Goal: Information Seeking & Learning: Learn about a topic

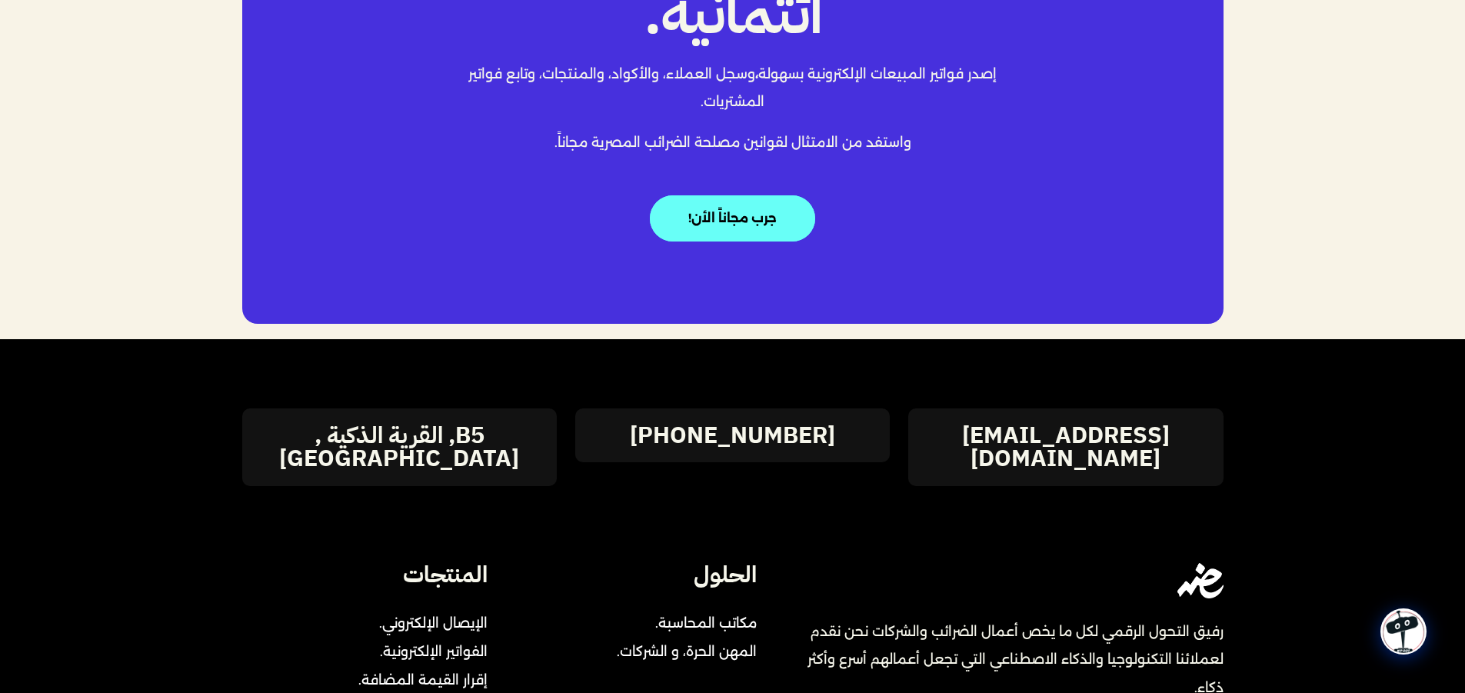
scroll to position [3335, 0]
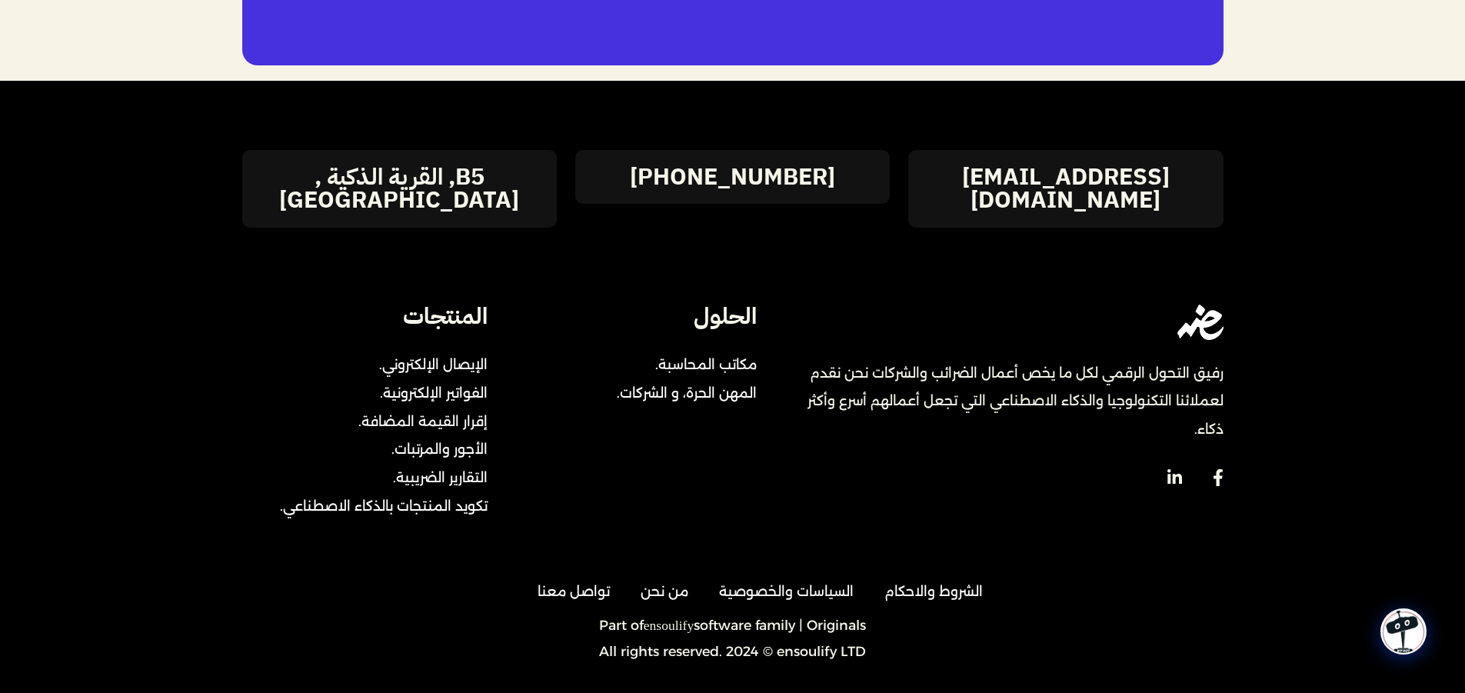
click at [806, 645] on p "All rights reserved. 2024 © ensoulify LTD" at bounding box center [733, 652] width 985 height 14
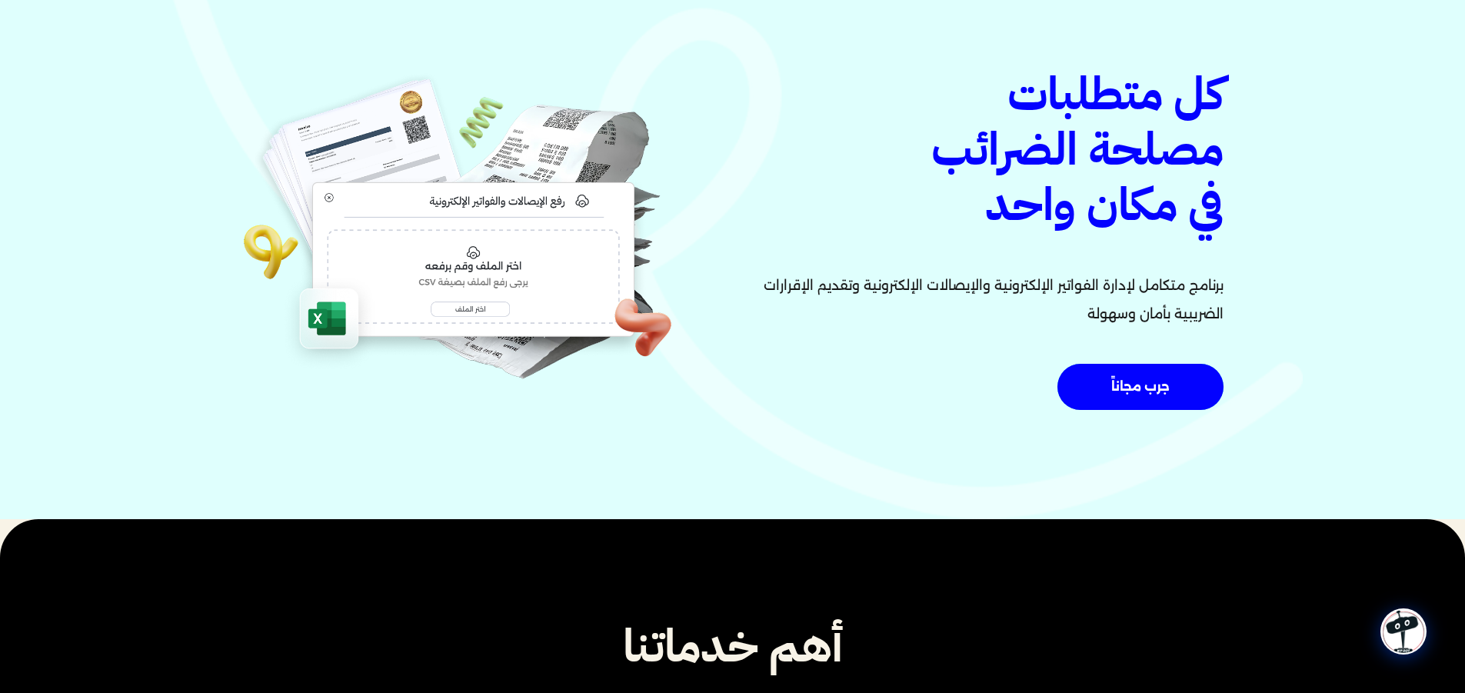
scroll to position [0, 0]
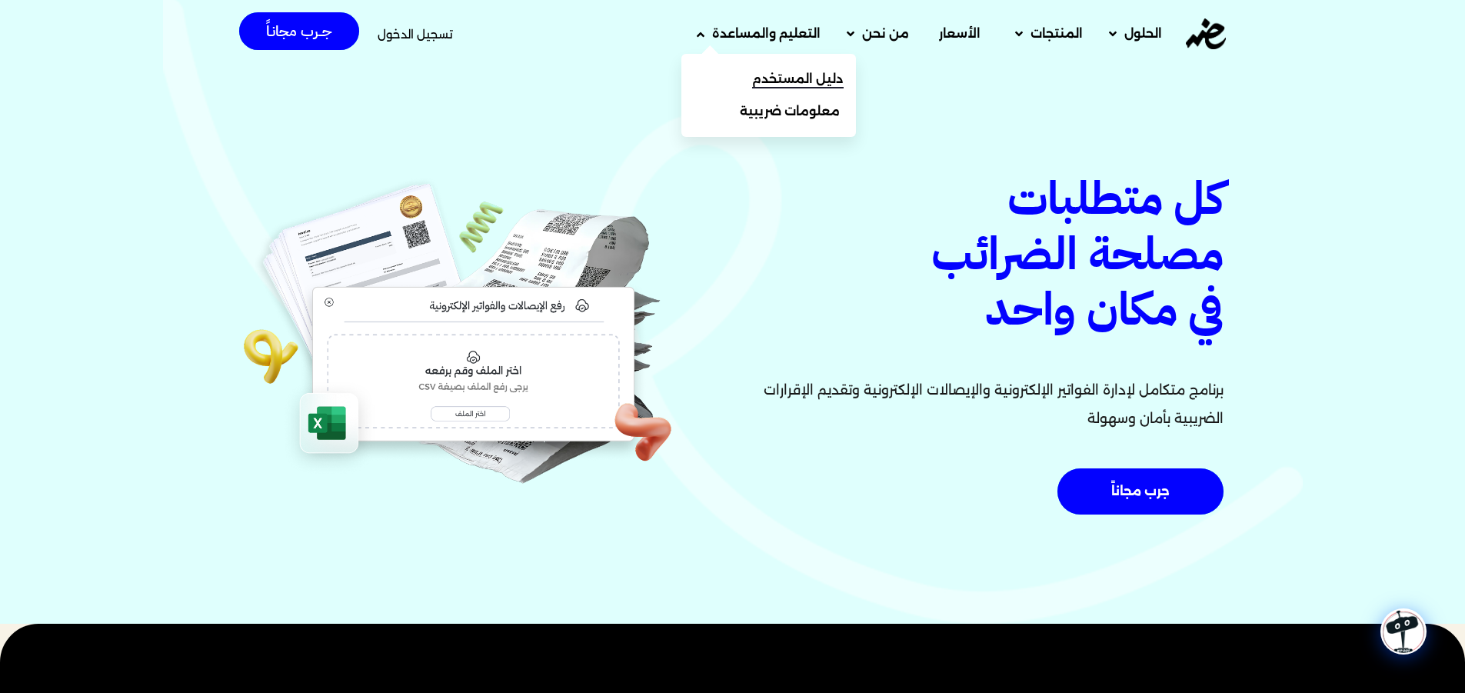
click at [770, 73] on span "دليل المستخدم" at bounding box center [798, 79] width 92 height 18
click at [783, 78] on span "دليل المستخدم" at bounding box center [798, 79] width 92 height 18
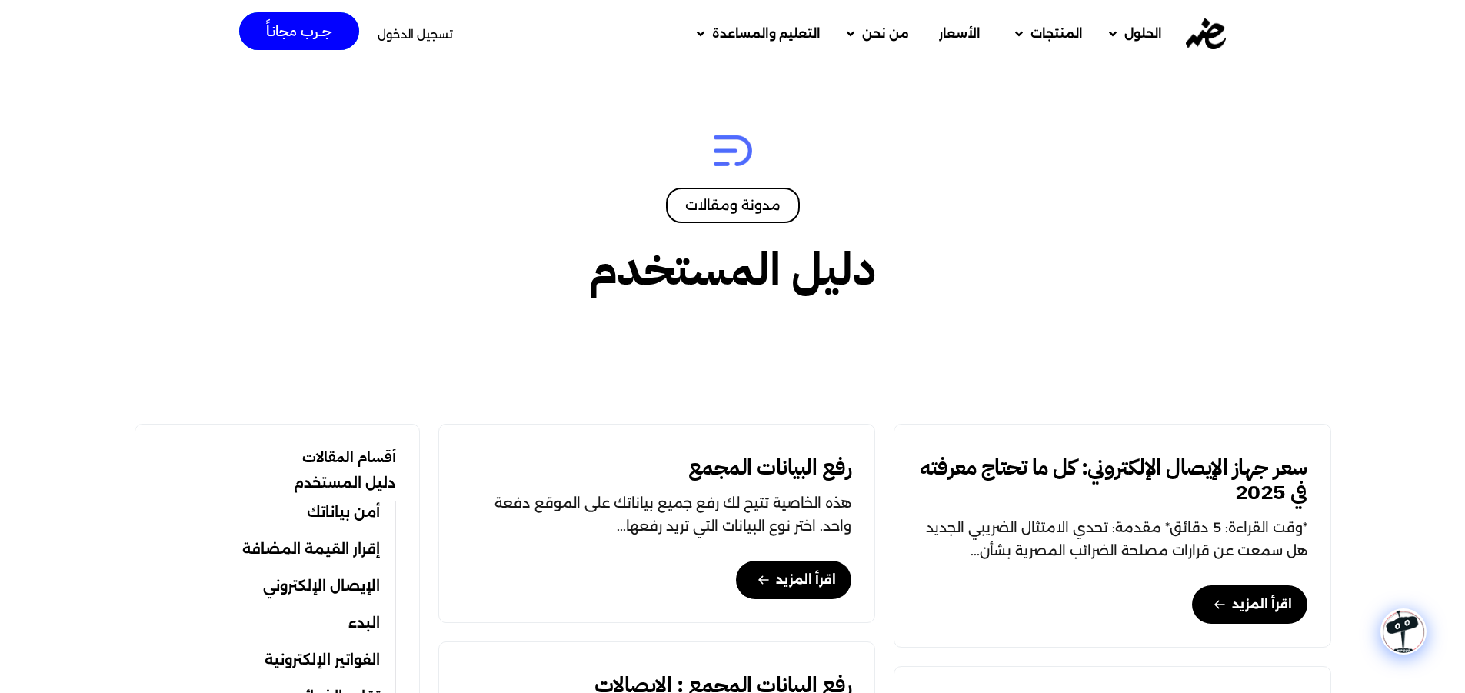
click at [517, 236] on div "مدونة ومقالات" at bounding box center [732, 205] width 995 height 78
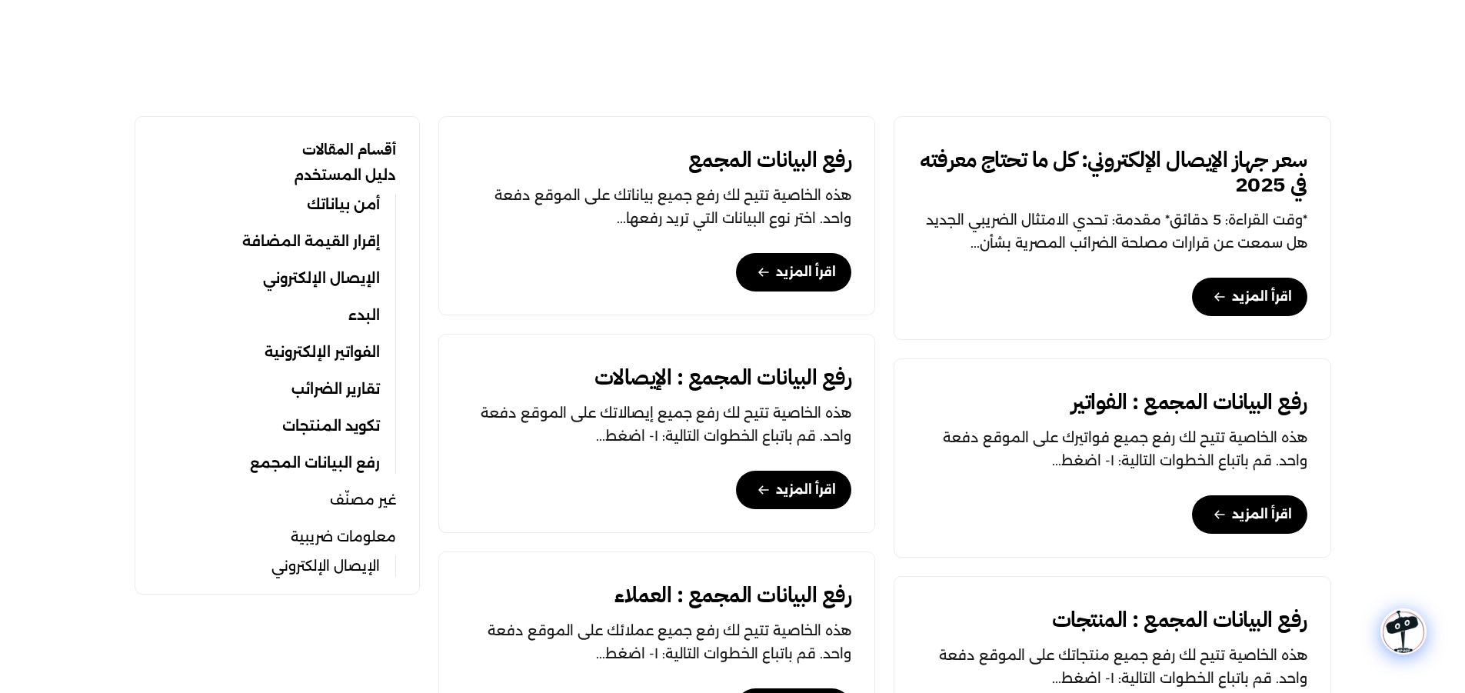
scroll to position [385, 0]
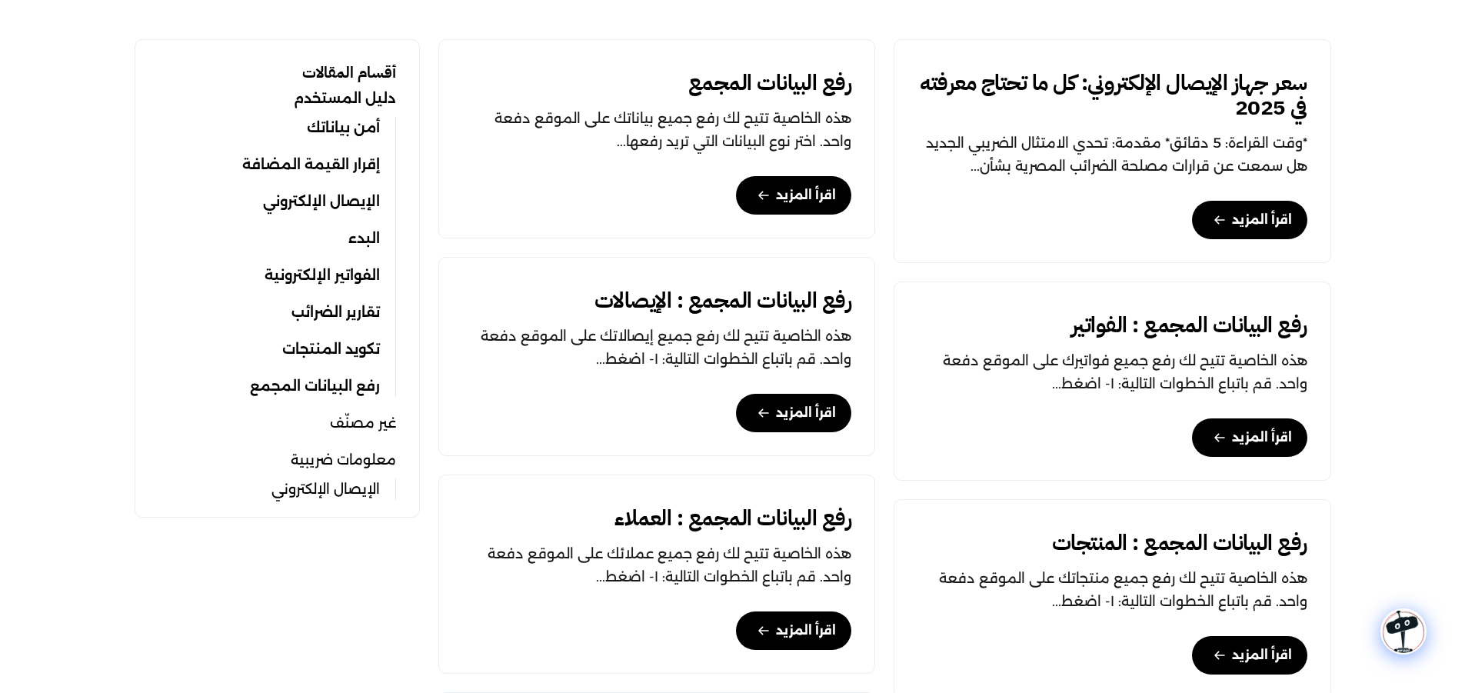
click at [349, 314] on link "تقارير الضرائب" at bounding box center [336, 313] width 88 height 22
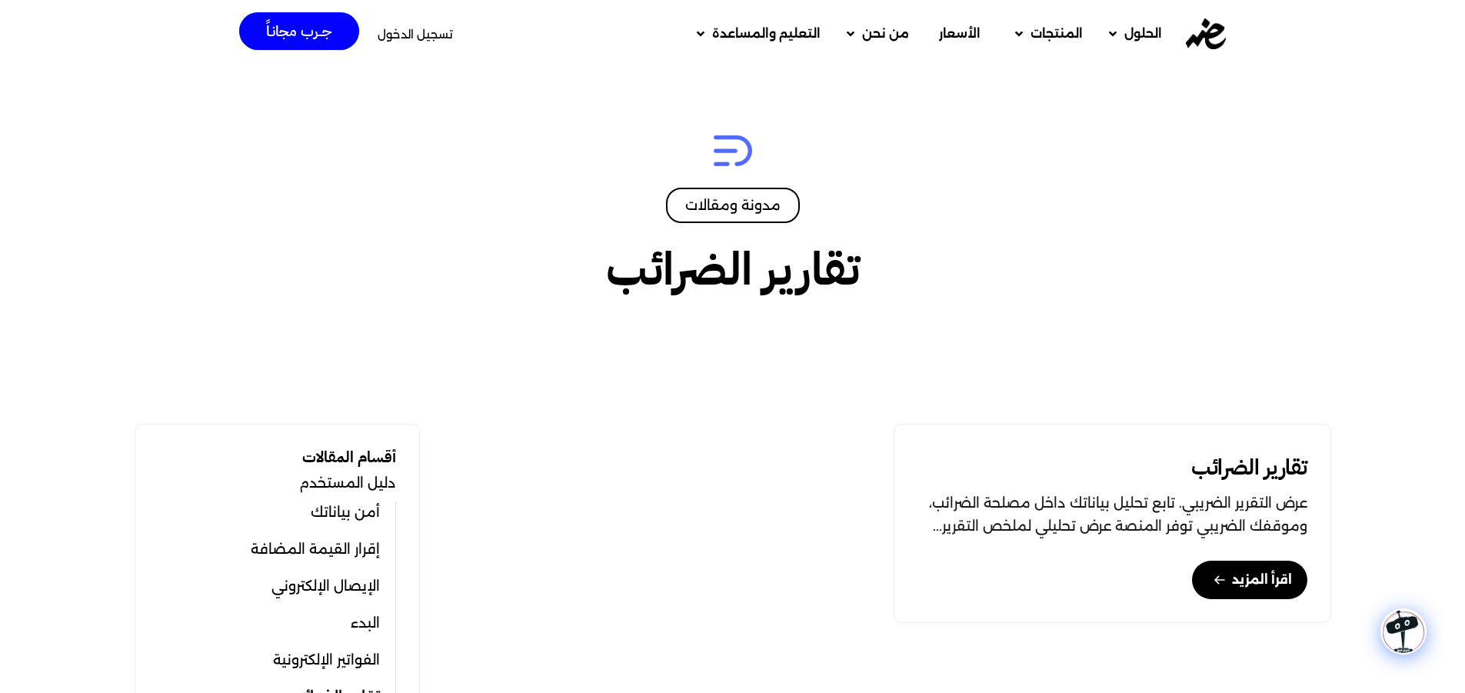
scroll to position [154, 0]
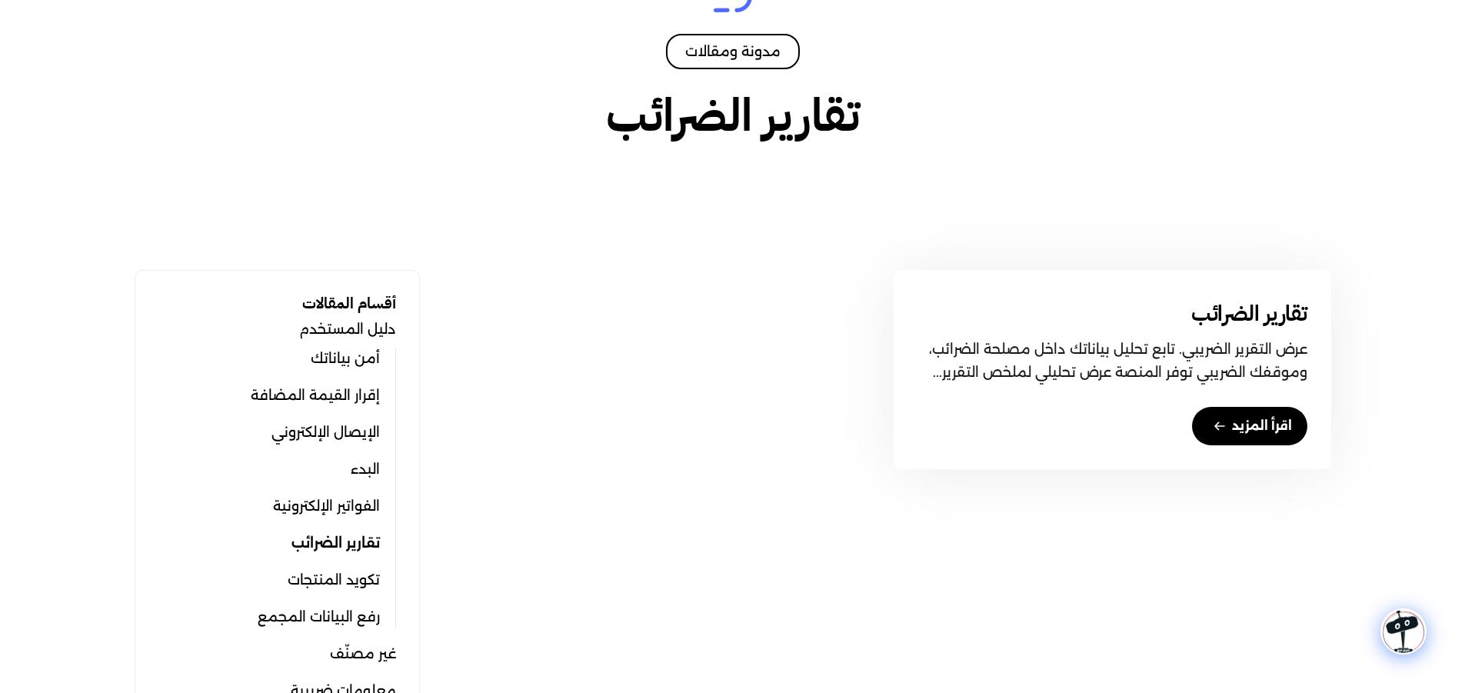
click at [1234, 424] on link "اقرأ المزيد" at bounding box center [1249, 426] width 115 height 38
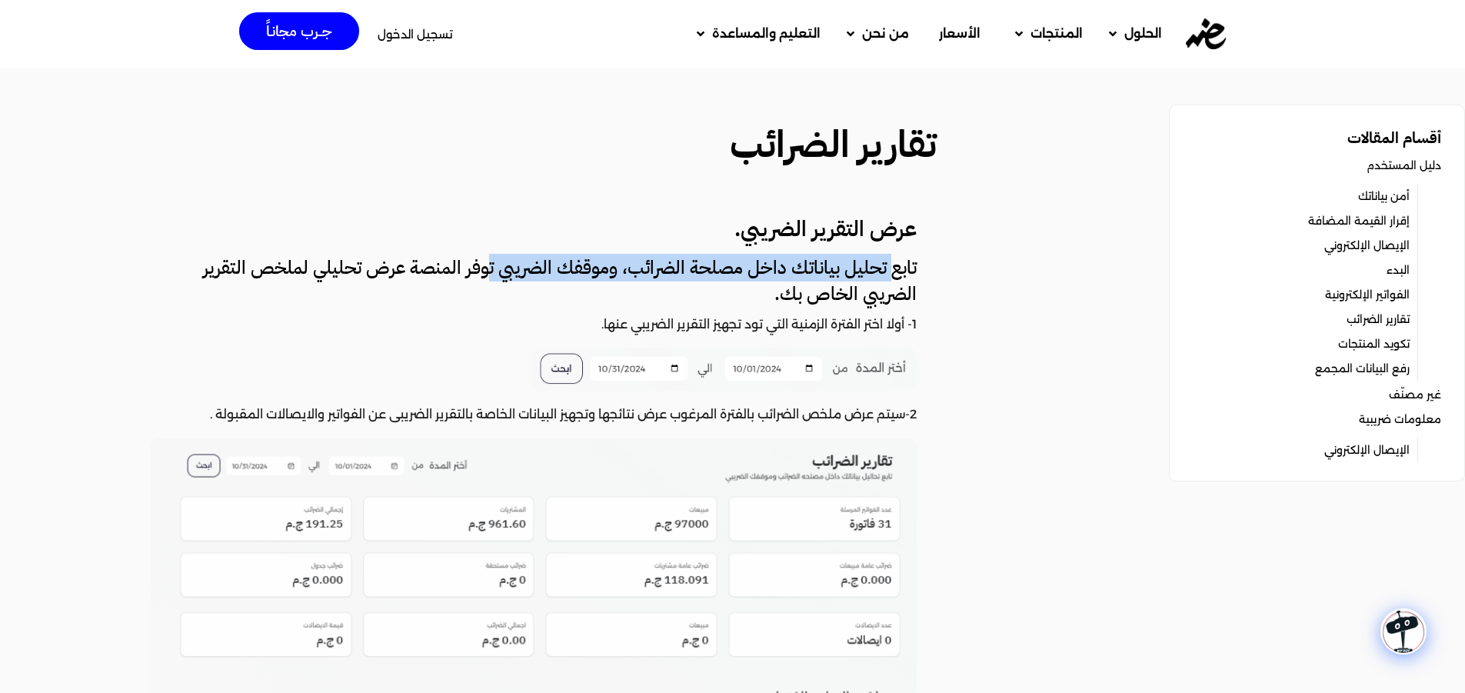
drag, startPoint x: 830, startPoint y: 272, endPoint x: 488, endPoint y: 275, distance: 342.3
click at [488, 275] on h4 "تابع تحليل بياناتك داخل مصلحة الضرائب، وموقفك الضريبي توفر المنصة عرض تحليلي لم…" at bounding box center [534, 281] width 766 height 52
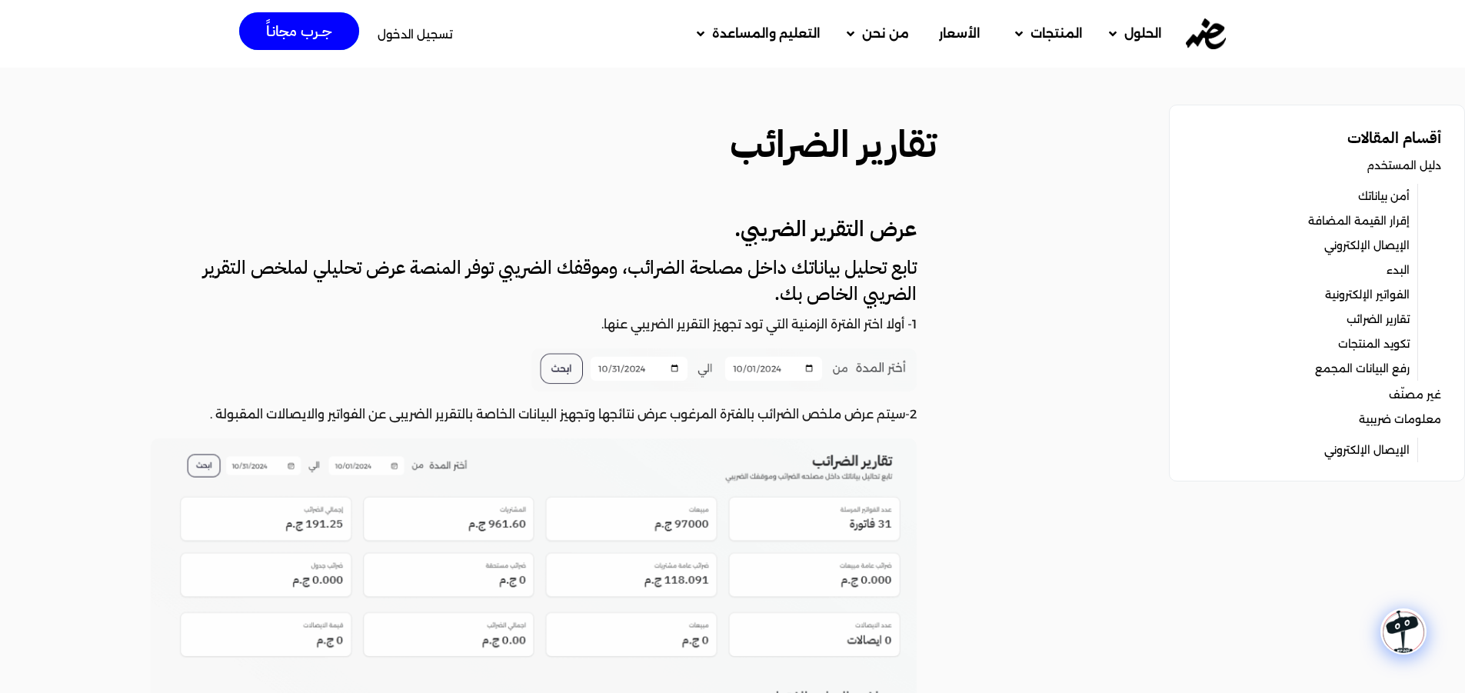
click at [495, 289] on h4 "تابع تحليل بياناتك داخل مصلحة الضرائب، وموقفك الضريبي توفر المنصة عرض تحليلي لم…" at bounding box center [534, 281] width 766 height 52
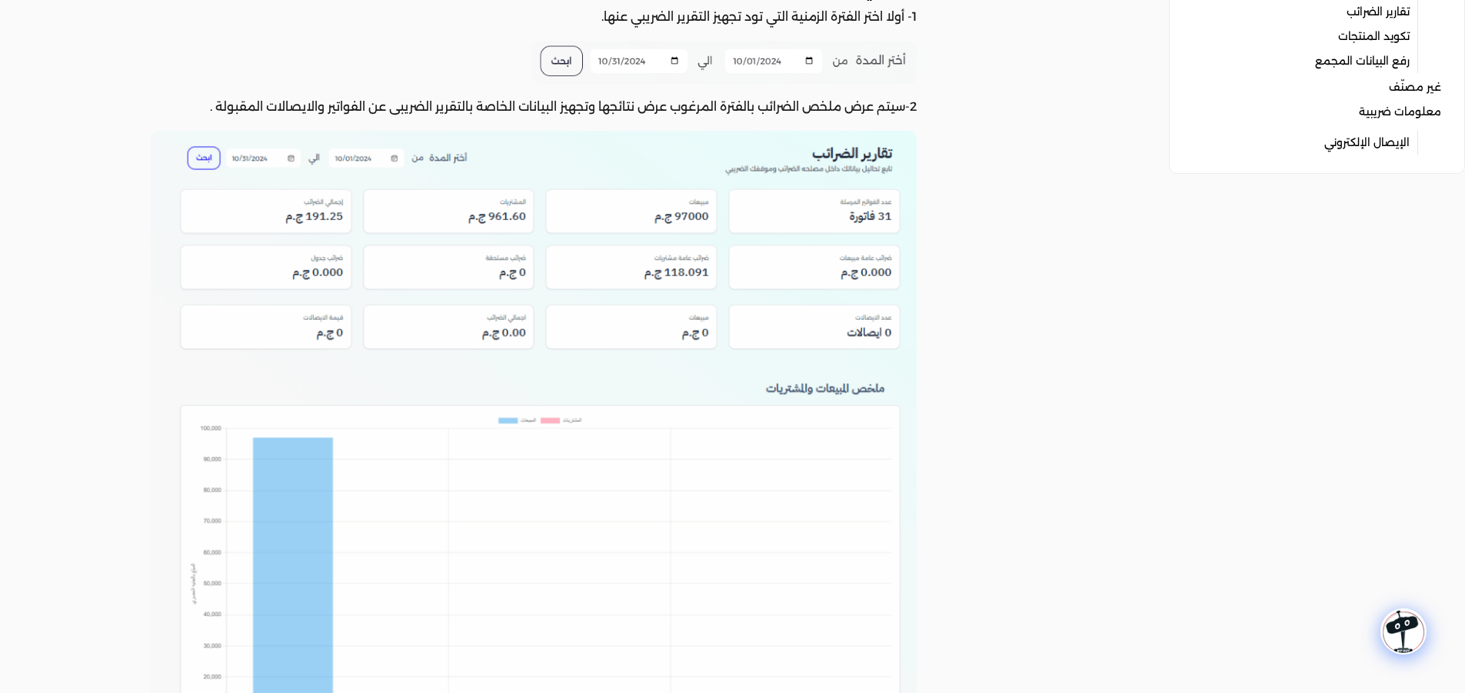
scroll to position [231, 0]
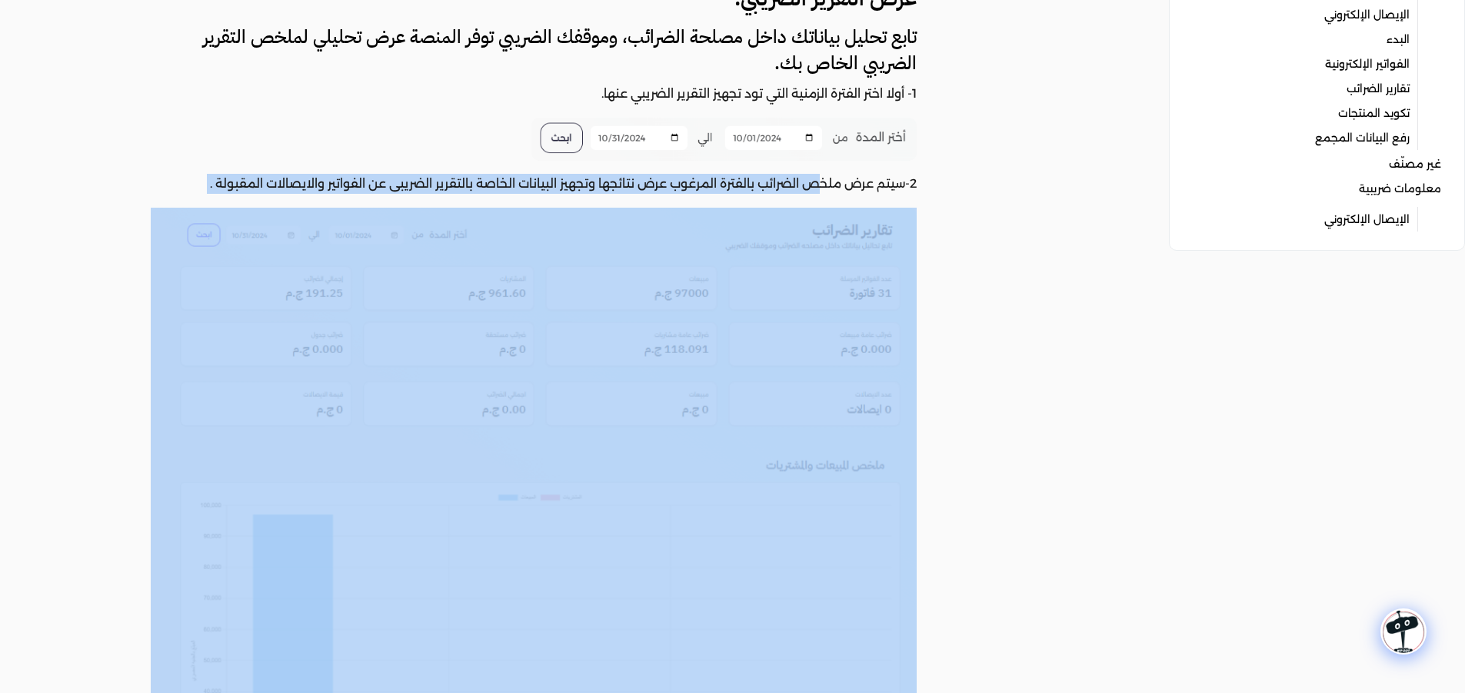
drag, startPoint x: 713, startPoint y: 187, endPoint x: 405, endPoint y: 218, distance: 310.0
click at [405, 218] on div "عرض التقرير الضريبي. تابع تحليل بياناتك داخل مصلحة الضرائب، وموقفك الضريبي توفر…" at bounding box center [553, 602] width 805 height 1234
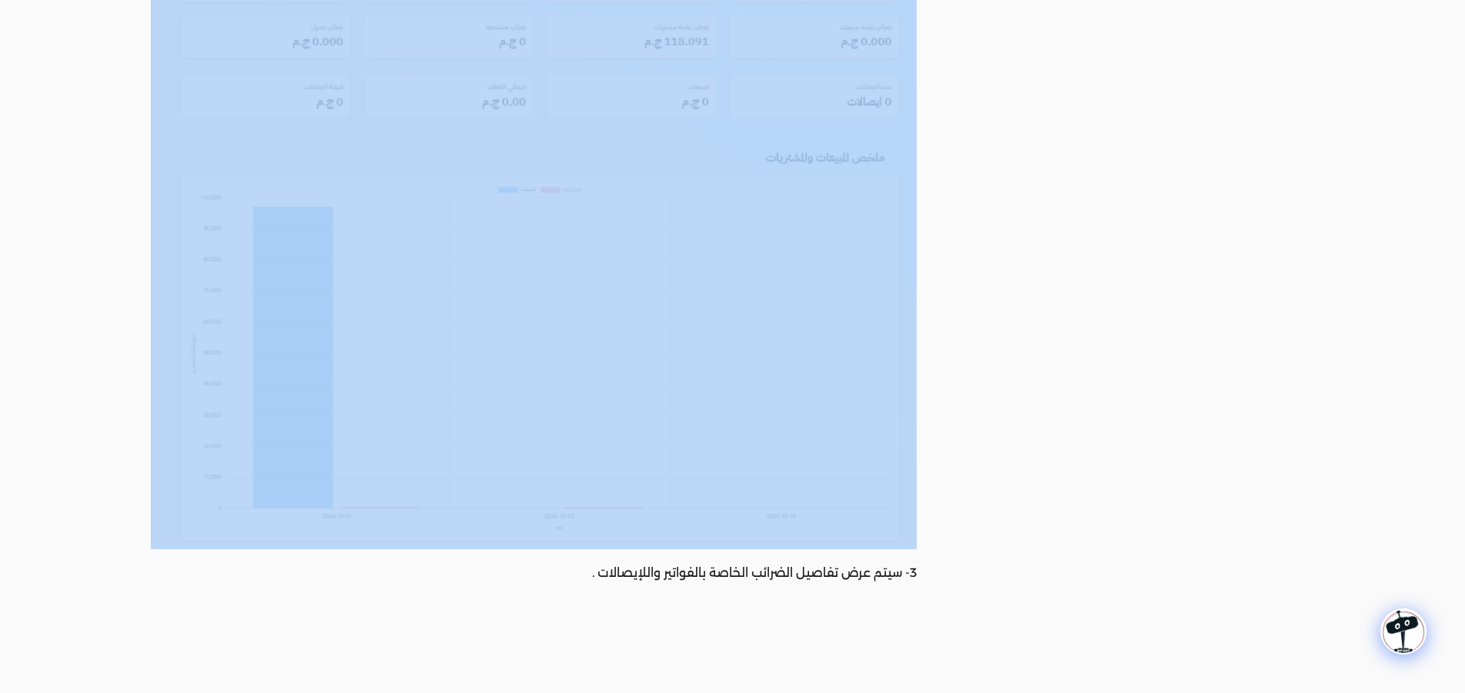
scroll to position [692, 0]
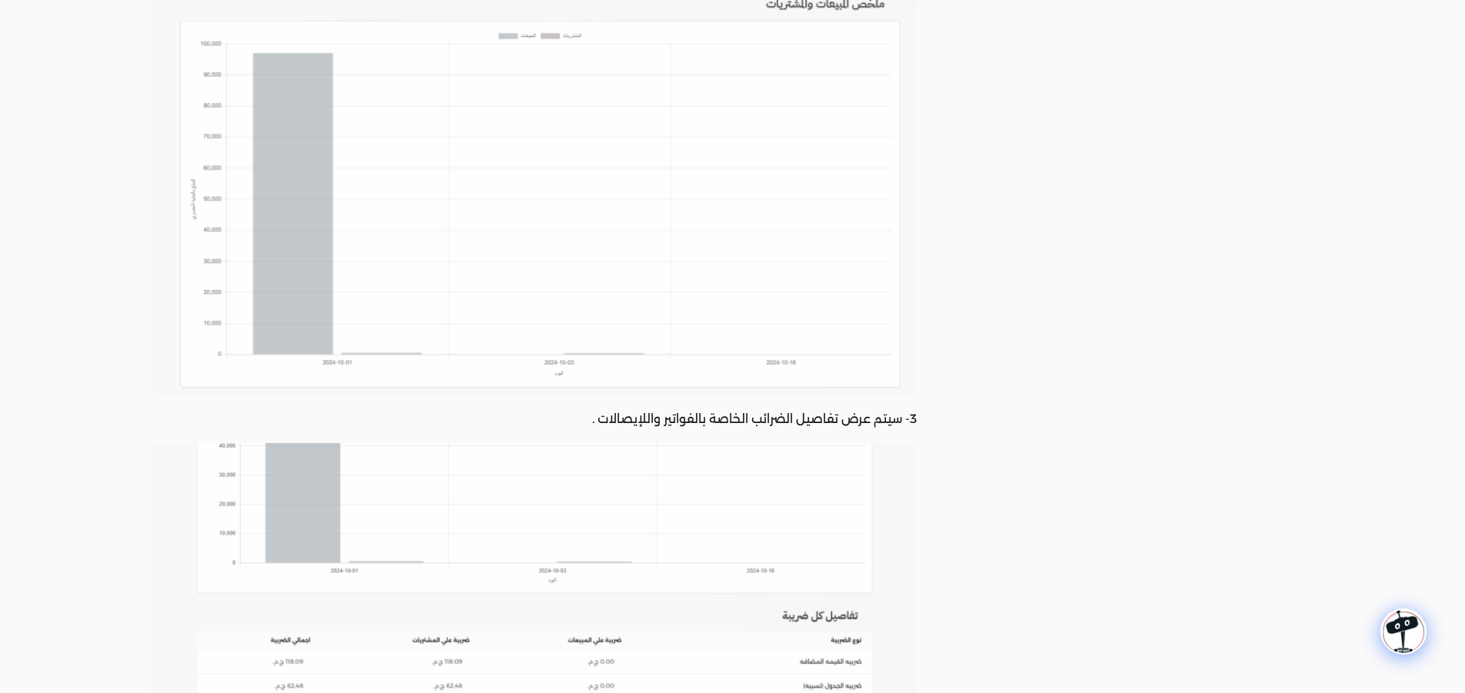
click at [840, 420] on p "3- سيتم عرض تفاصيل الضرائب الخاصة بالفواتير واللإيصالات ." at bounding box center [534, 419] width 766 height 20
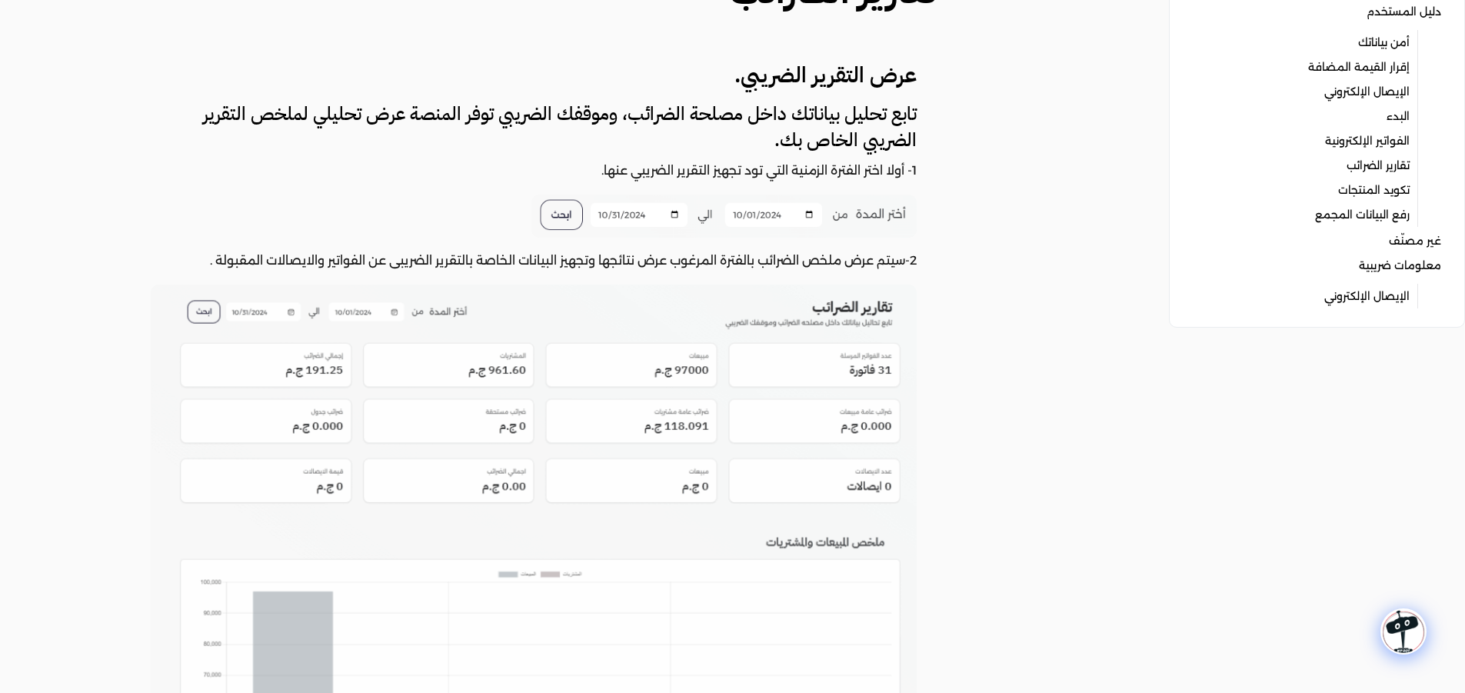
scroll to position [0, 0]
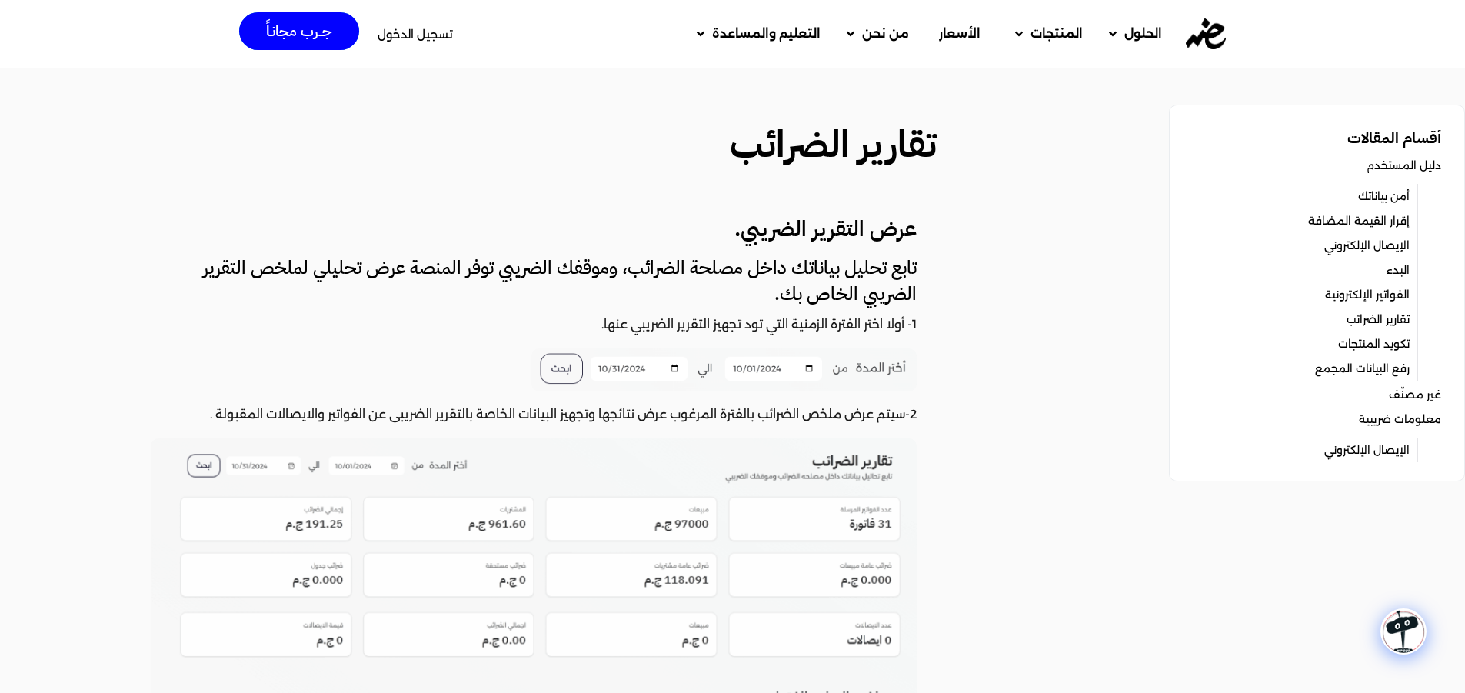
click at [1376, 451] on link "الإيصال الإلكتروني" at bounding box center [1366, 450] width 85 height 22
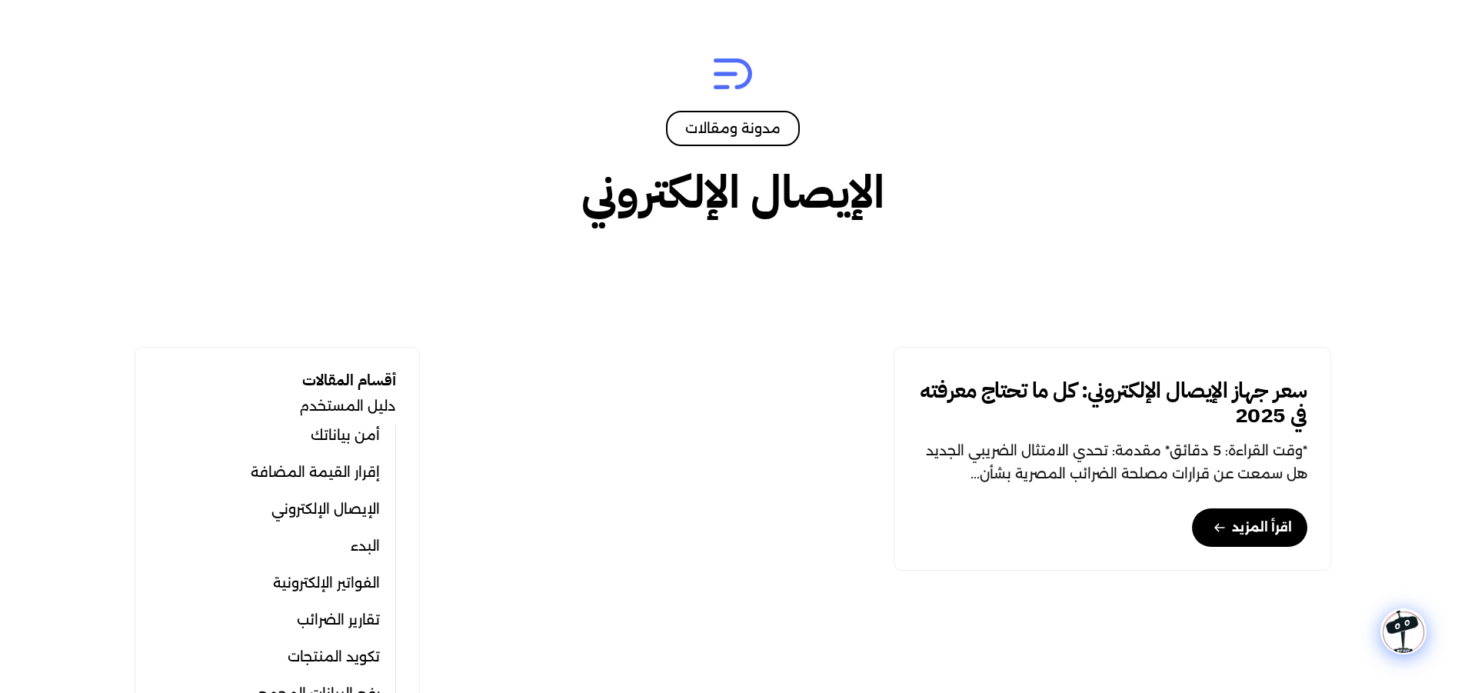
scroll to position [308, 0]
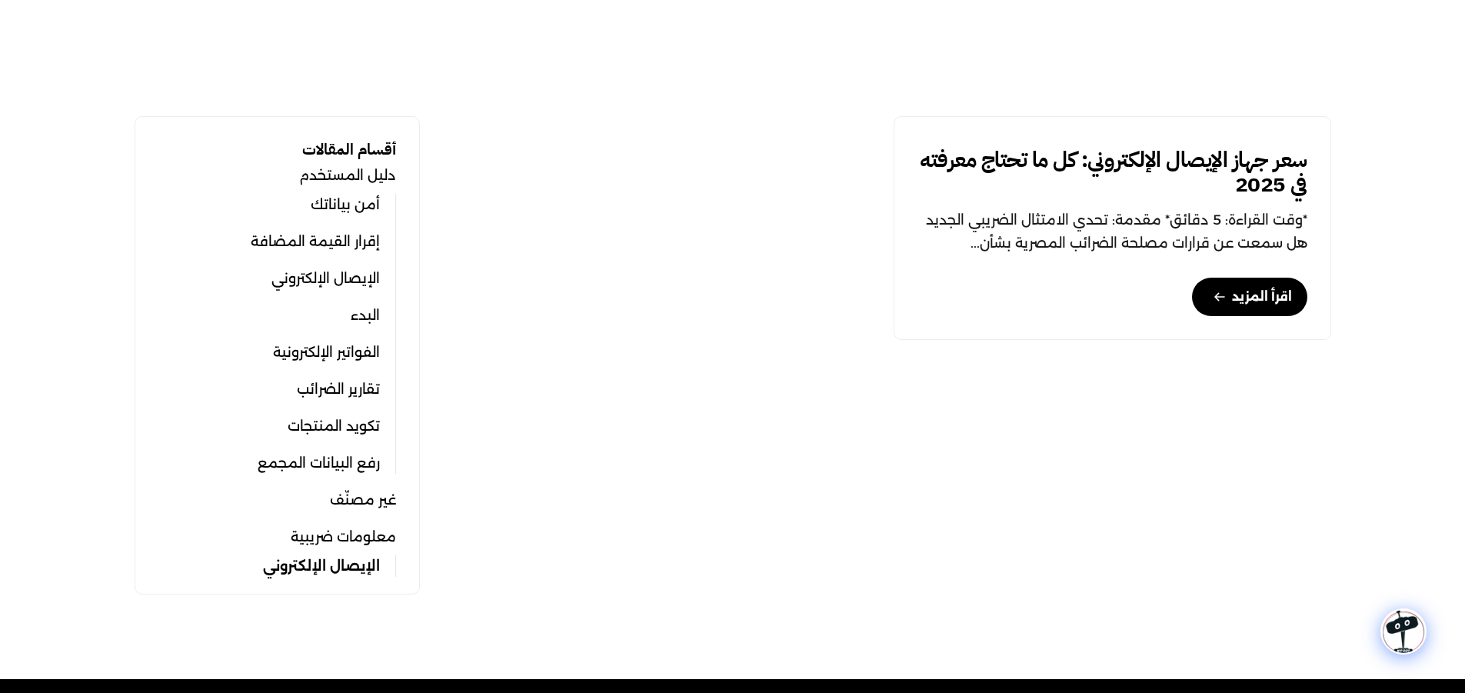
click at [356, 316] on link "البدء" at bounding box center [365, 316] width 29 height 22
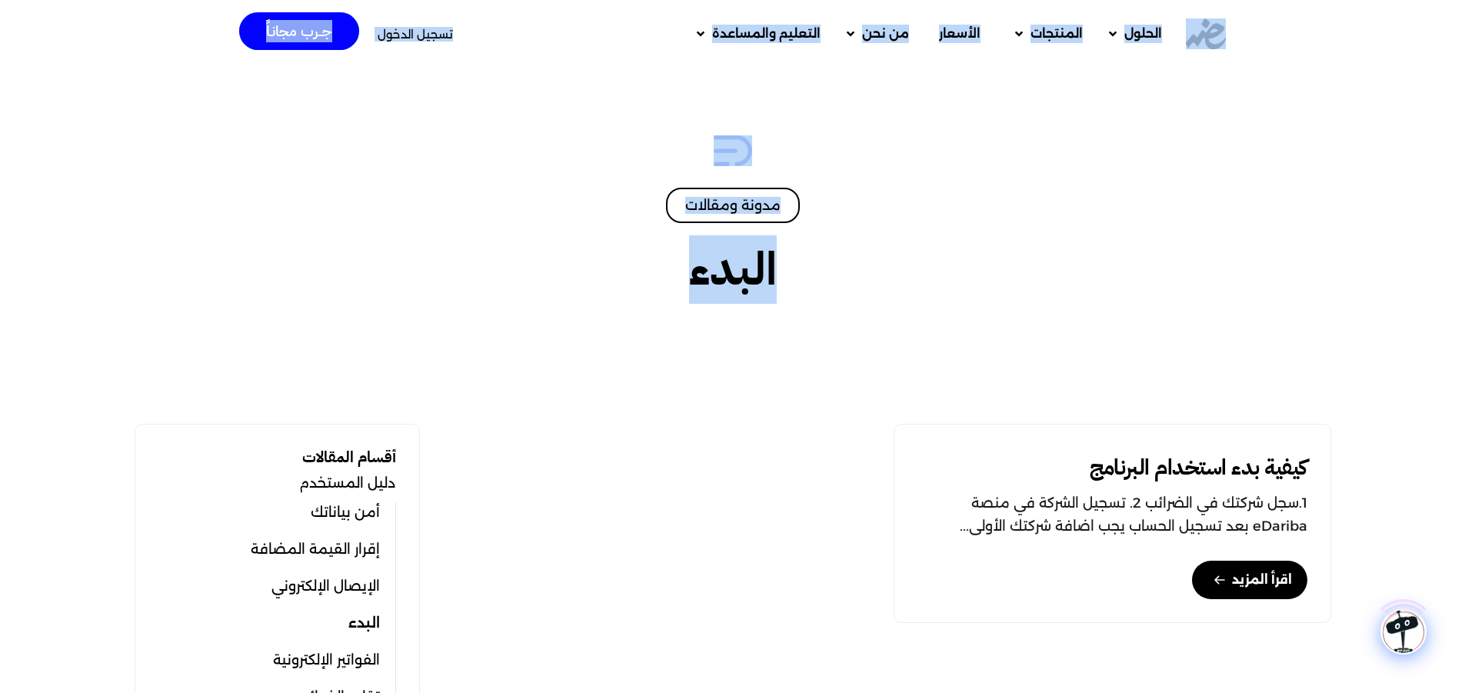
drag, startPoint x: 753, startPoint y: 361, endPoint x: 690, endPoint y: 317, distance: 77.3
click at [690, 42] on body "Skip to content الحلول مكاتب المحاسبة الشركات والمكاتب المنتجات تكويد المنتجات …" at bounding box center [732, 21] width 1465 height 42
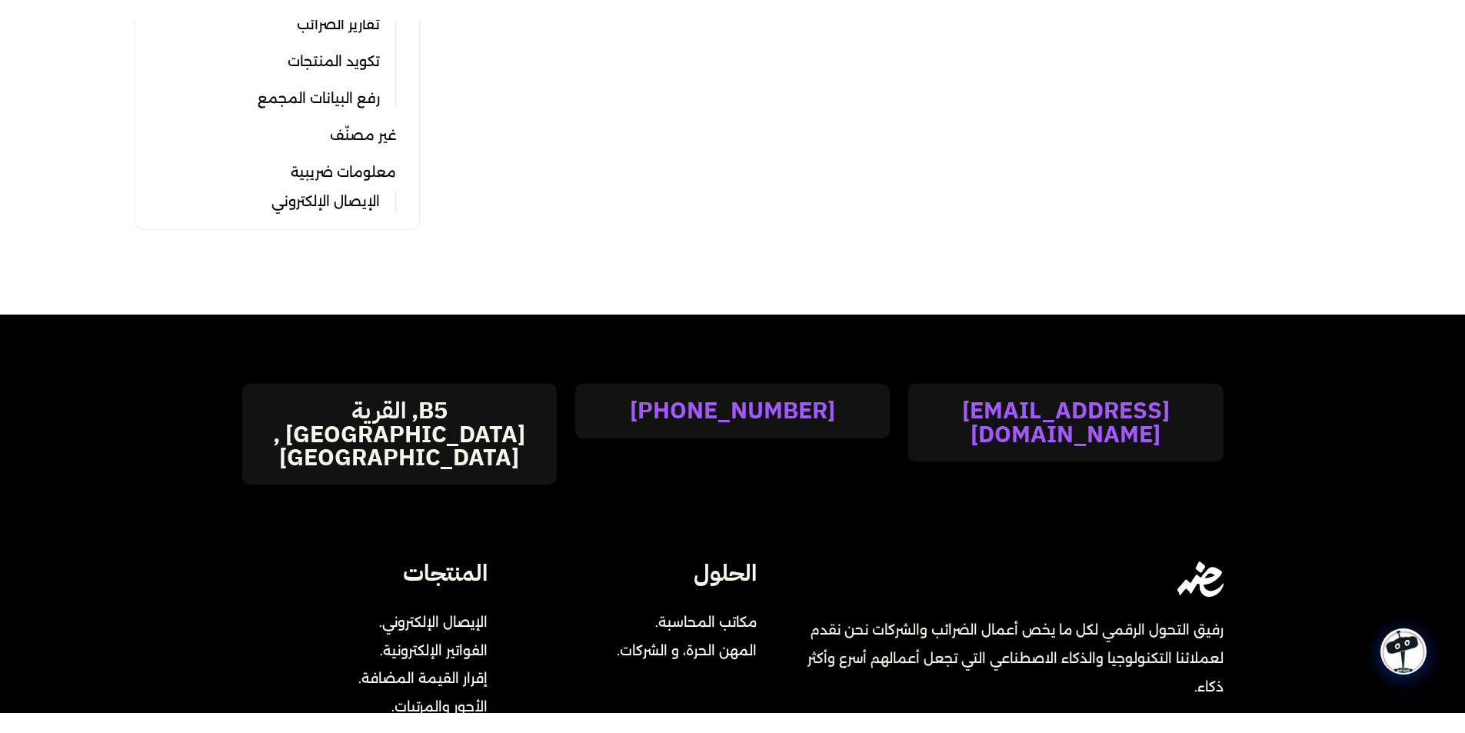
scroll to position [769, 0]
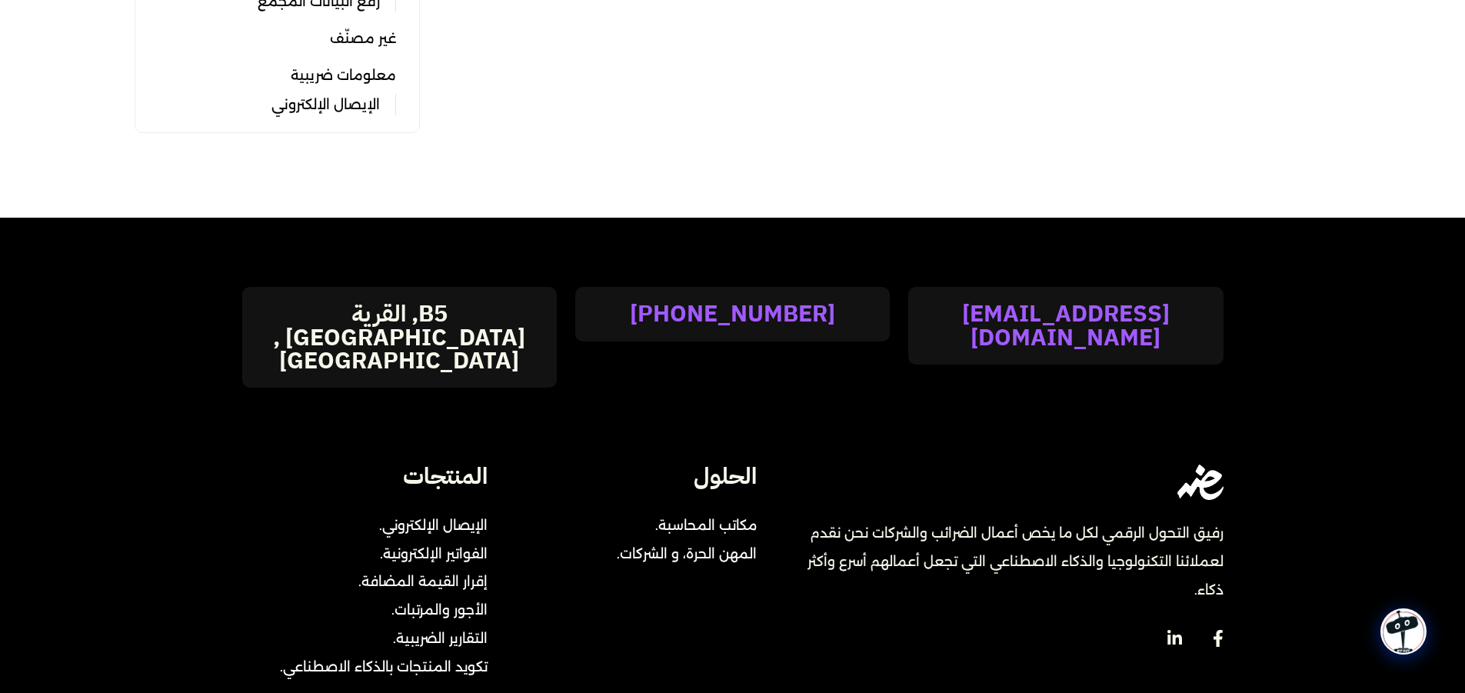
drag, startPoint x: 1215, startPoint y: 488, endPoint x: 807, endPoint y: 529, distance: 410.5
click at [807, 529] on div "رفيق التحول الرقمي لكل ما يخص أعمال الضرائب والشركات نحن نقدم لعملائنا التكنولو…" at bounding box center [1001, 561] width 441 height 85
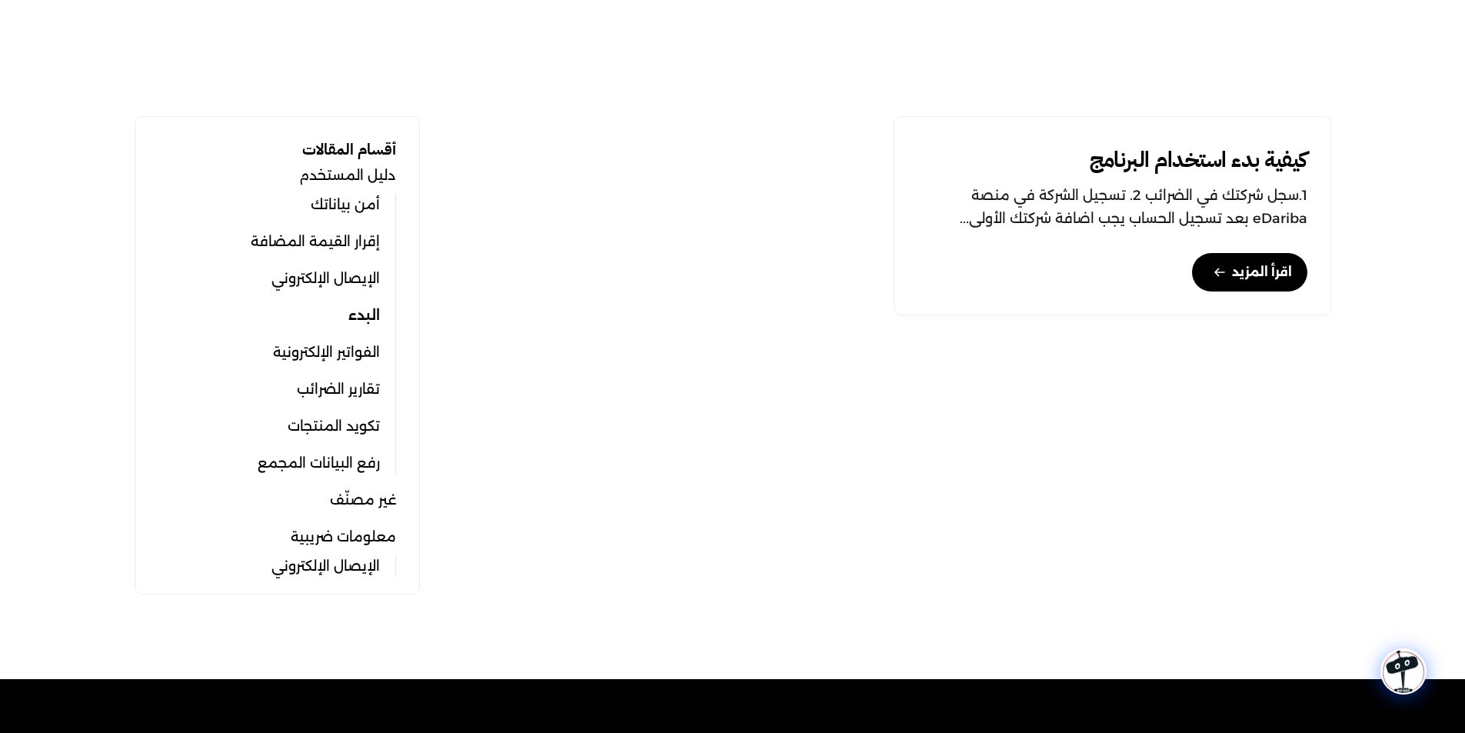
scroll to position [0, 0]
